Goal: Task Accomplishment & Management: Complete application form

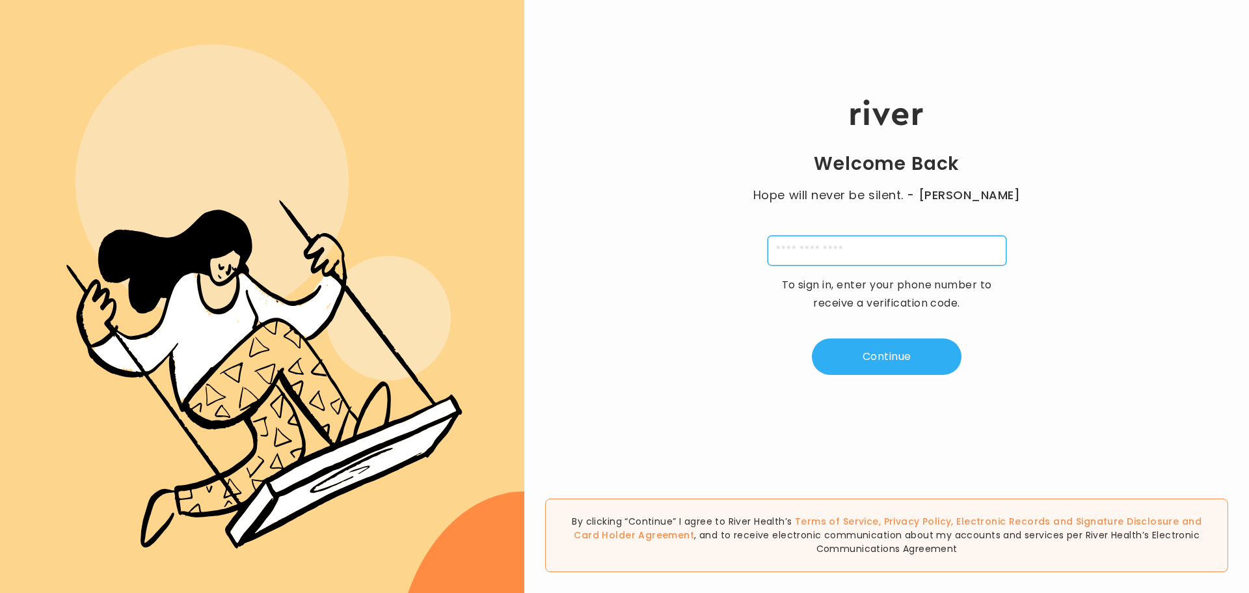
click at [804, 247] on input "tel" at bounding box center [887, 250] width 239 height 30
type input "**********"
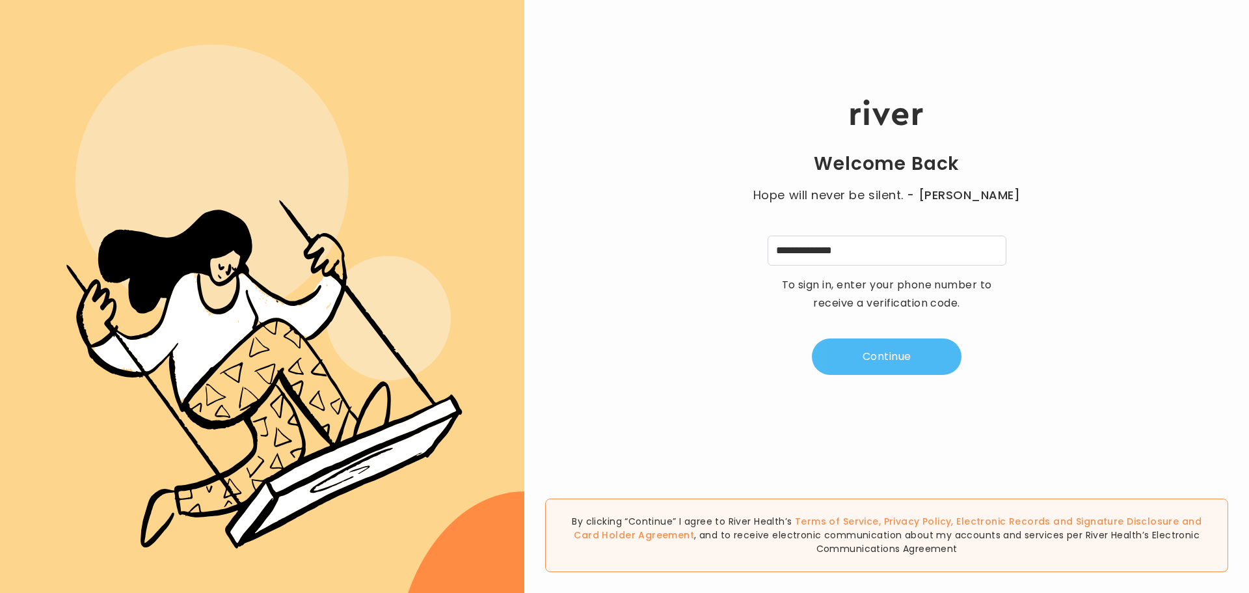
click at [837, 353] on button "Continue" at bounding box center [887, 356] width 150 height 36
type input "*"
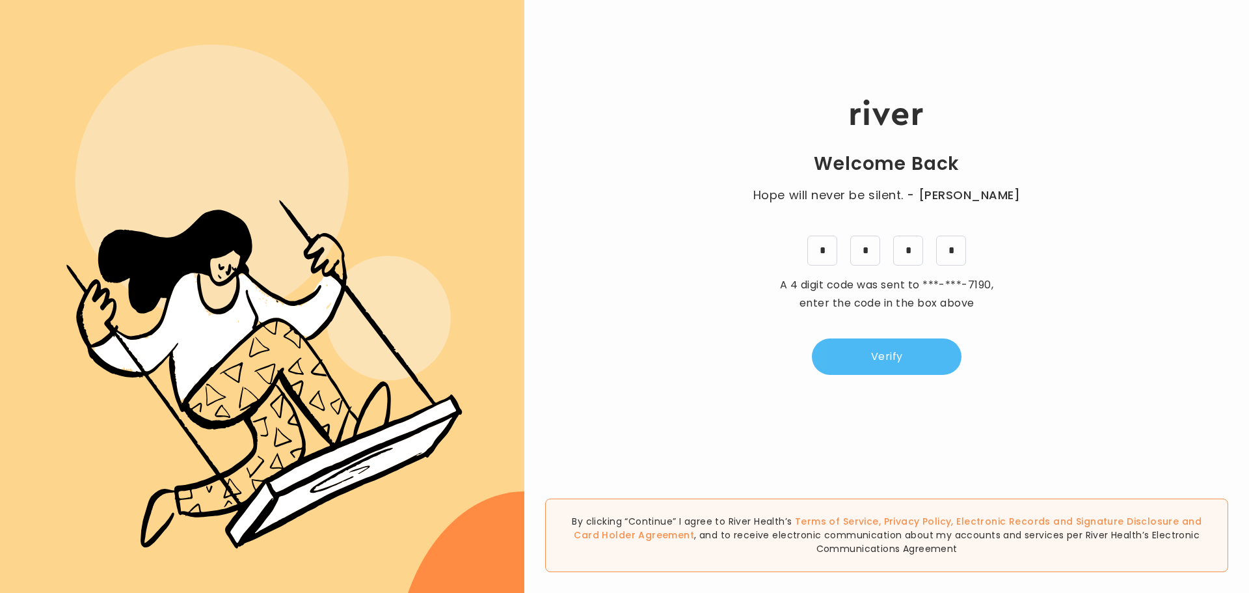
click at [837, 353] on button "Verify" at bounding box center [887, 356] width 150 height 36
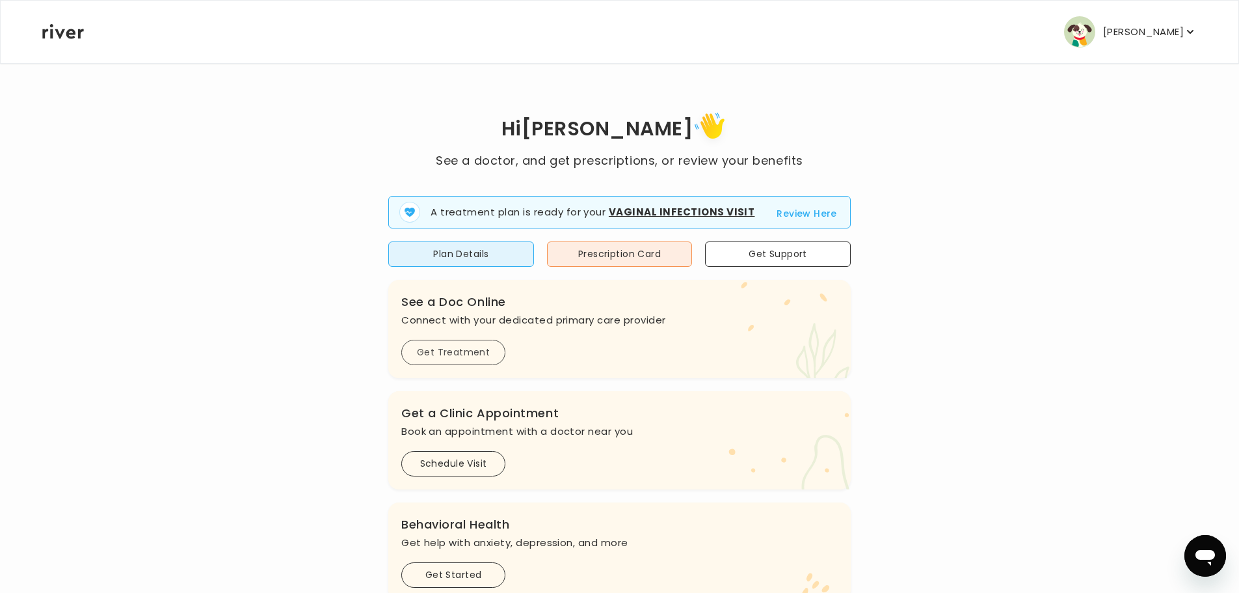
click at [451, 353] on button "Get Treatment" at bounding box center [453, 352] width 104 height 25
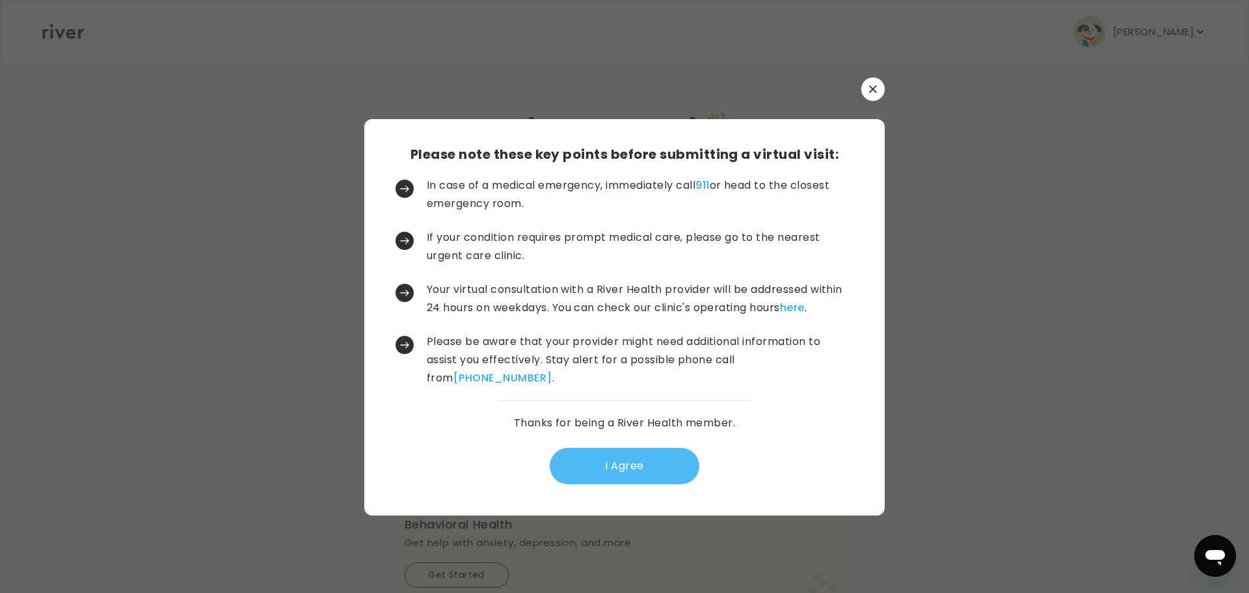
click at [586, 475] on button "I Agree" at bounding box center [625, 466] width 150 height 36
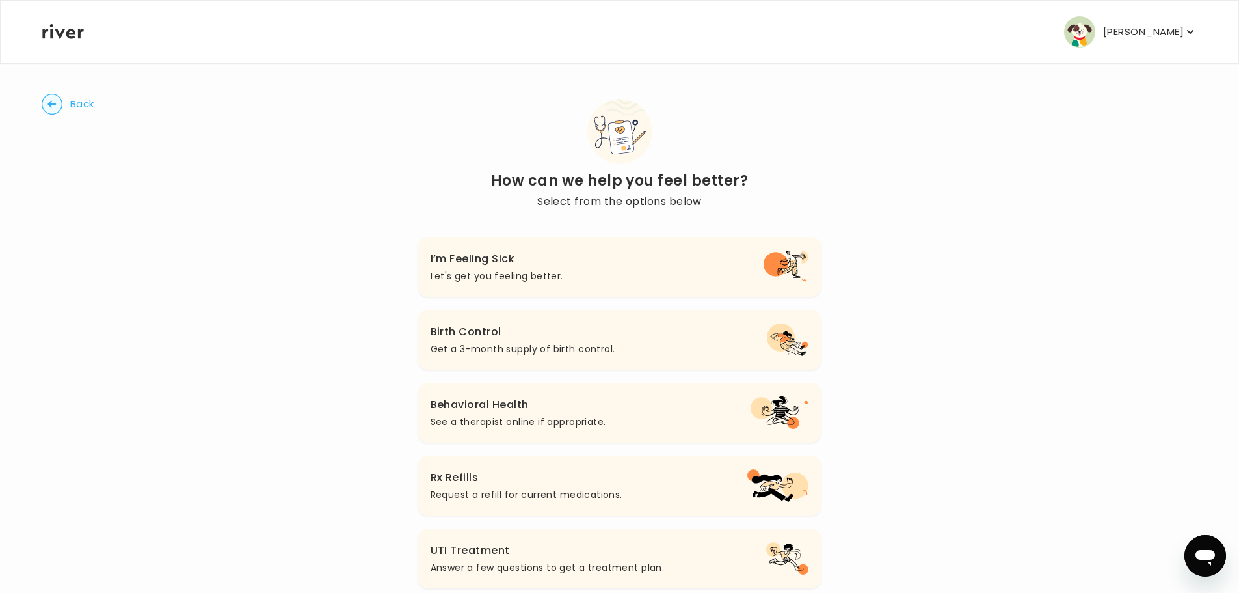
click at [483, 264] on h3 "I’m Feeling Sick" at bounding box center [497, 259] width 133 height 18
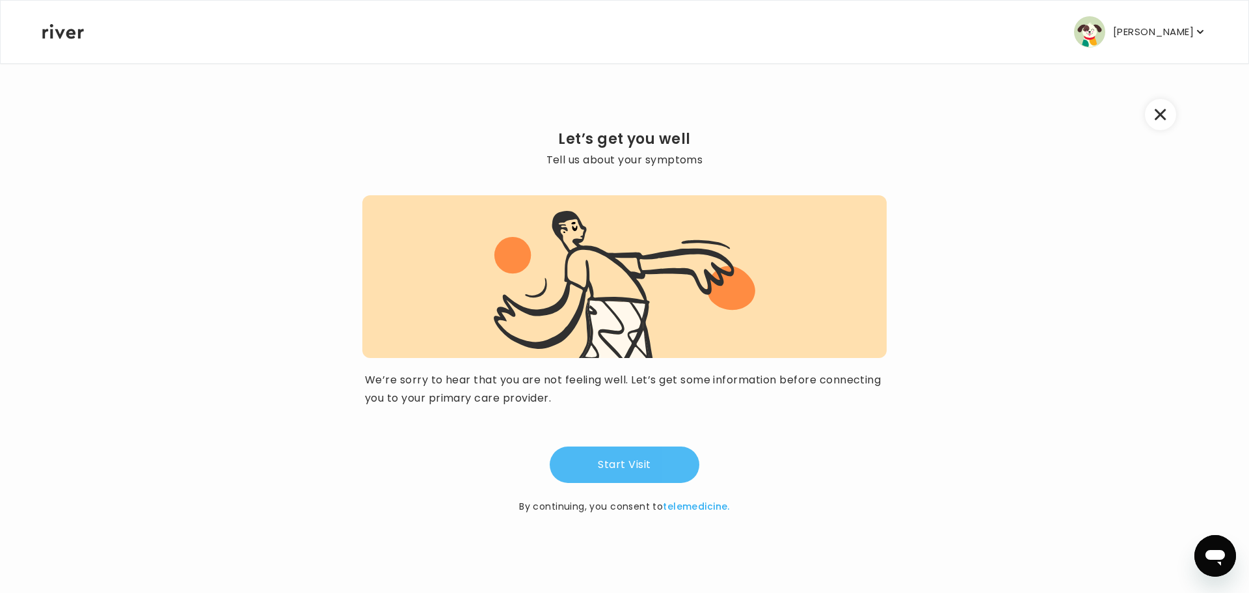
click at [604, 458] on button "Start Visit" at bounding box center [625, 464] width 150 height 36
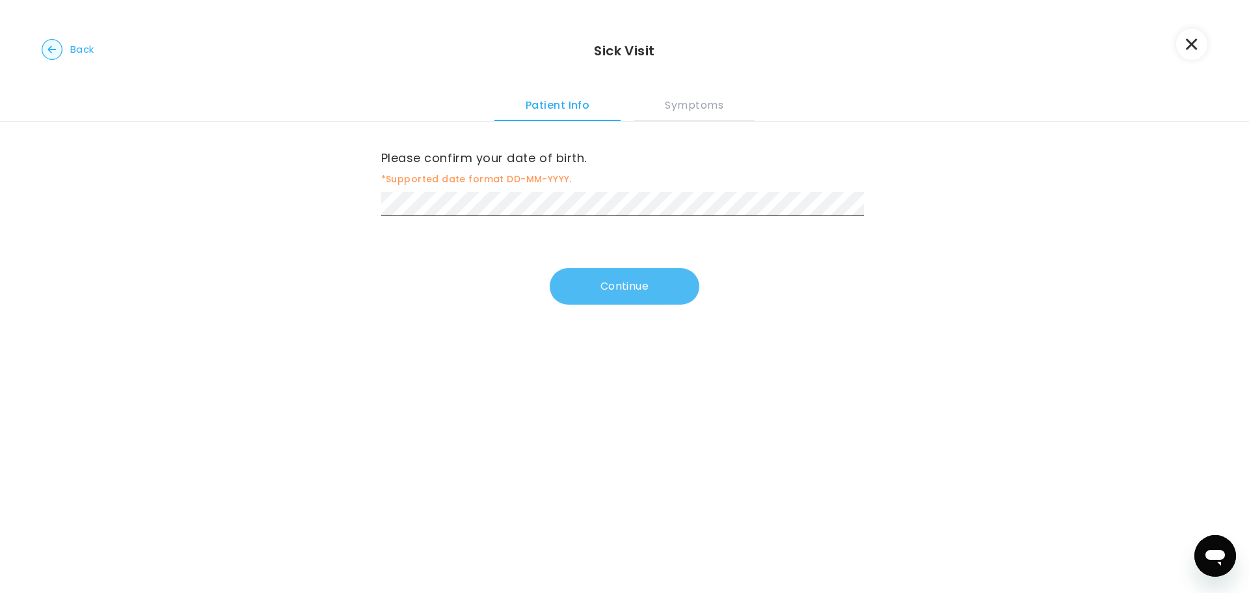
click at [574, 283] on button "Continue" at bounding box center [625, 286] width 150 height 36
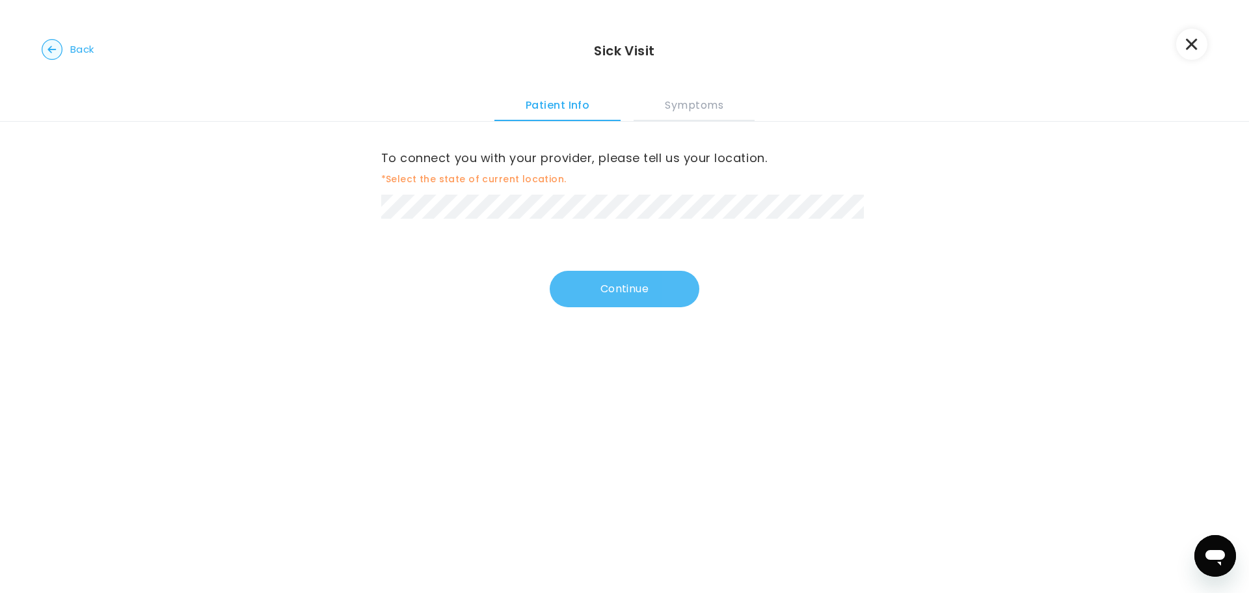
click at [576, 295] on button "Continue" at bounding box center [625, 289] width 150 height 36
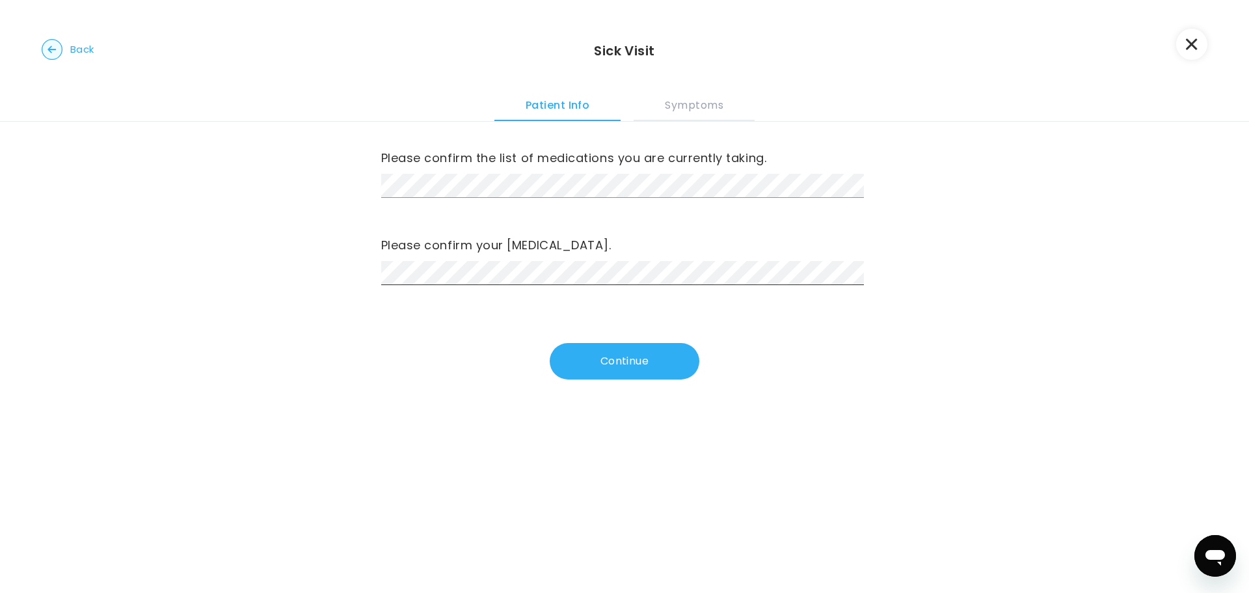
click at [354, 183] on div "Please confirm the list of medications you are currently taking. Please confirm…" at bounding box center [624, 267] width 1249 height 290
click at [606, 363] on button "Continue" at bounding box center [625, 361] width 150 height 36
click at [613, 353] on button "Continue" at bounding box center [625, 361] width 150 height 36
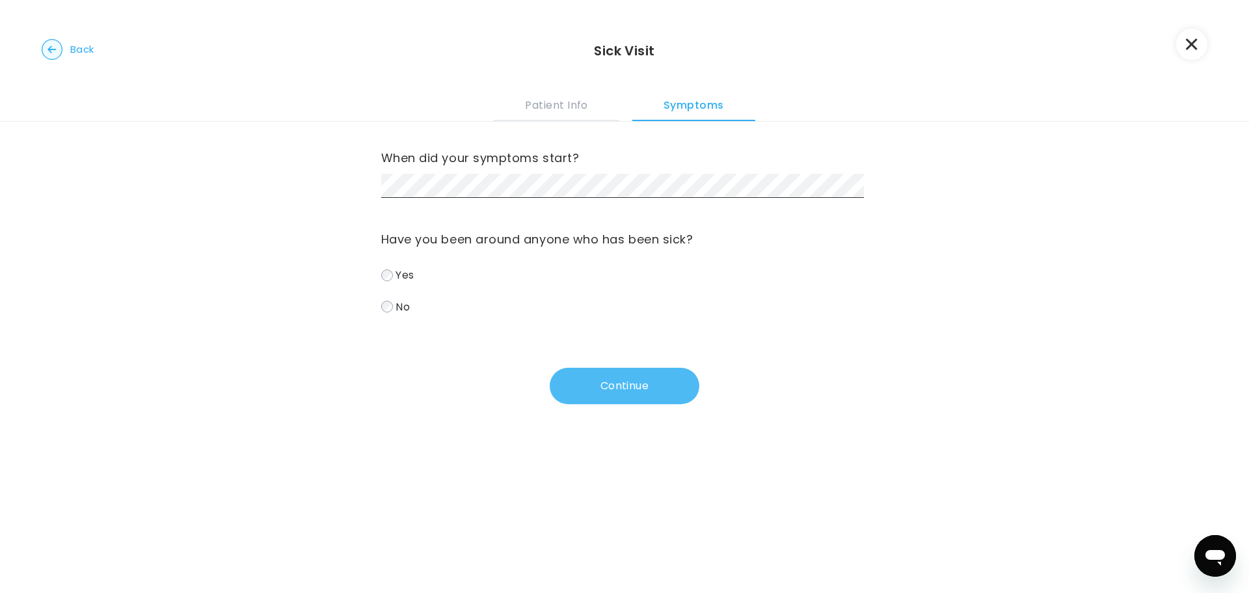
click at [601, 392] on button "Continue" at bounding box center [625, 385] width 150 height 36
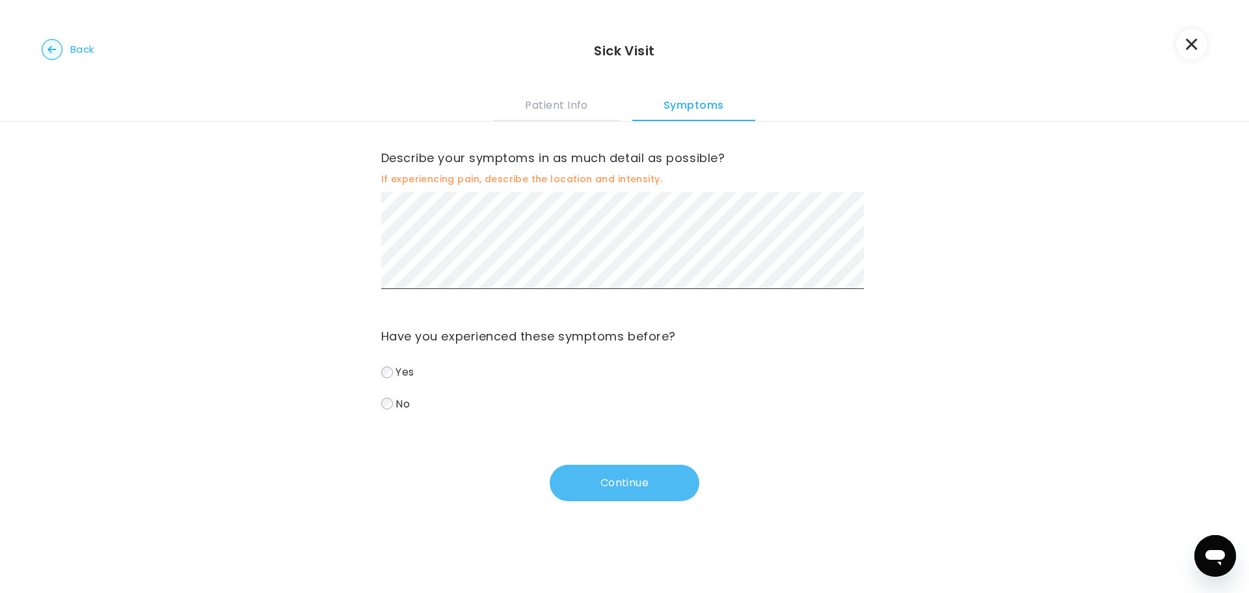
click at [585, 483] on button "Continue" at bounding box center [625, 482] width 150 height 36
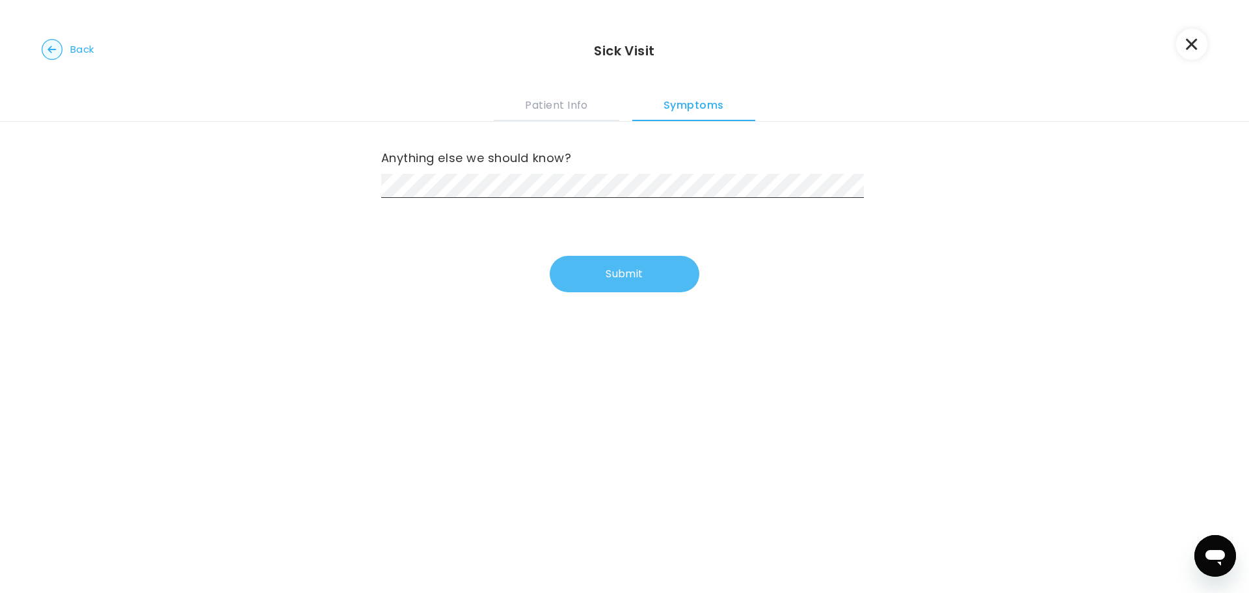
click at [567, 271] on button "Submit" at bounding box center [625, 274] width 150 height 36
click at [572, 265] on button "Submit" at bounding box center [625, 274] width 150 height 36
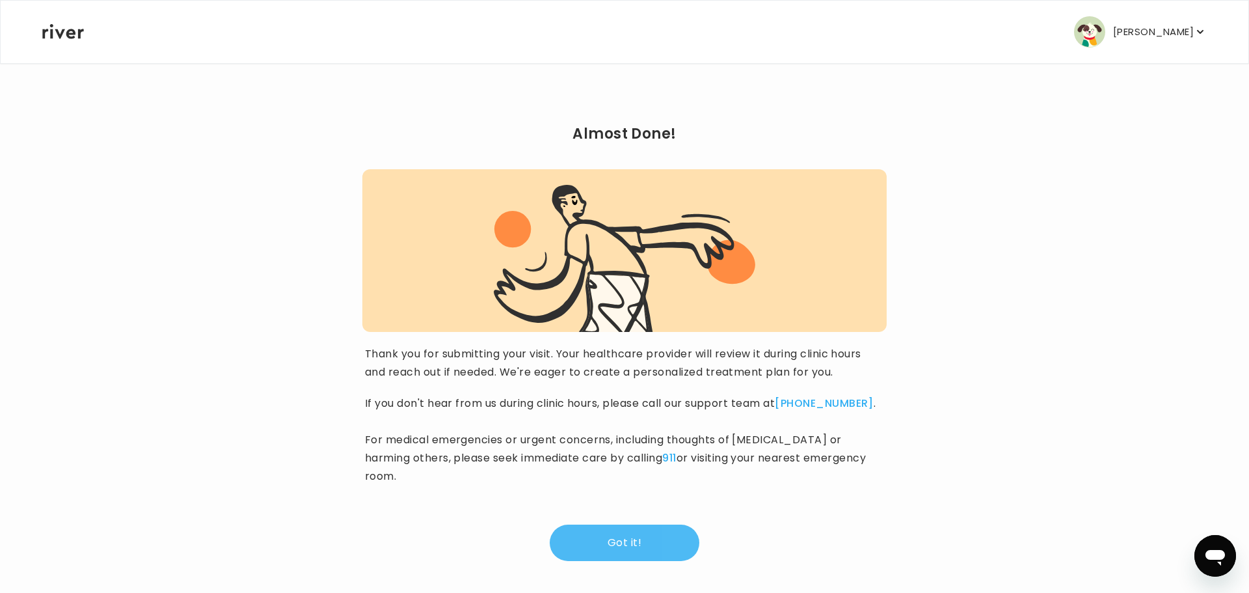
click at [607, 536] on button "Got it!" at bounding box center [625, 542] width 150 height 36
